Goal: Use online tool/utility

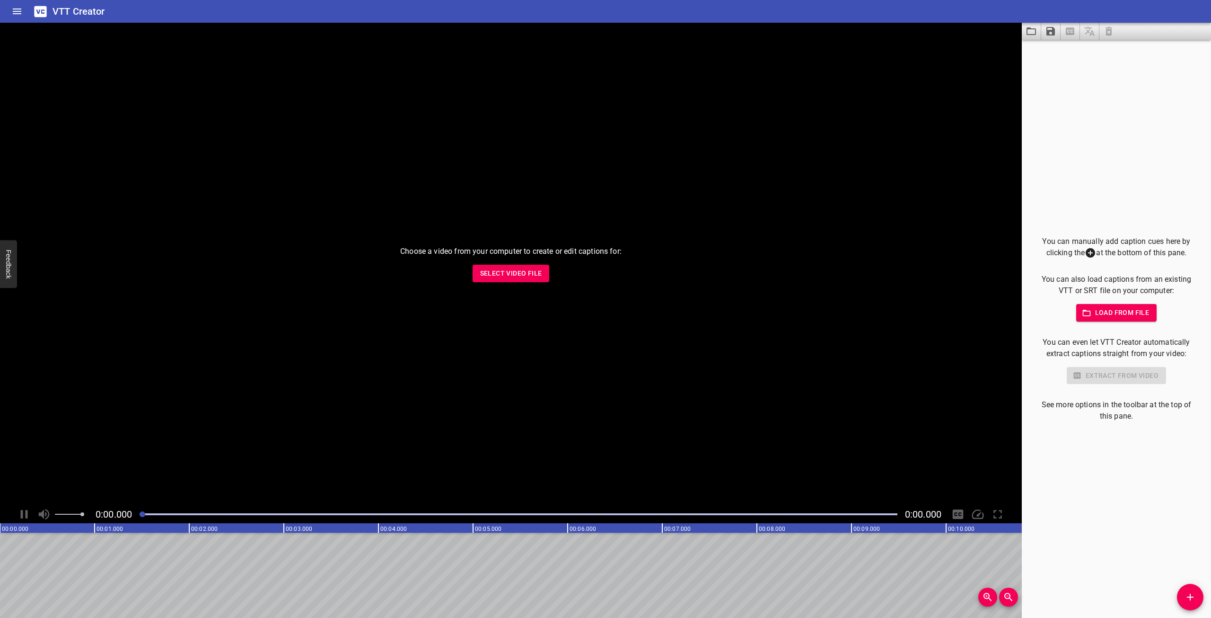
click at [44, 14] on icon at bounding box center [40, 11] width 12 height 11
click at [1033, 37] on button "Load captions from file" at bounding box center [1031, 31] width 19 height 17
click at [18, 9] on icon "Home" at bounding box center [17, 12] width 9 height 6
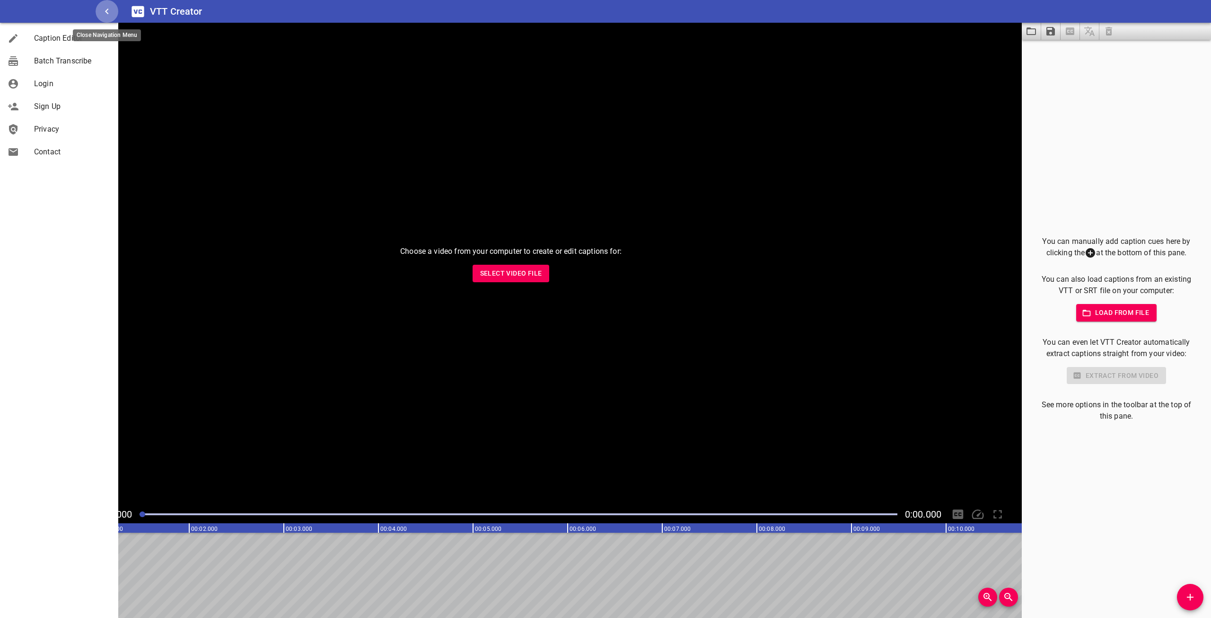
click at [105, 15] on icon "button" at bounding box center [106, 11] width 11 height 11
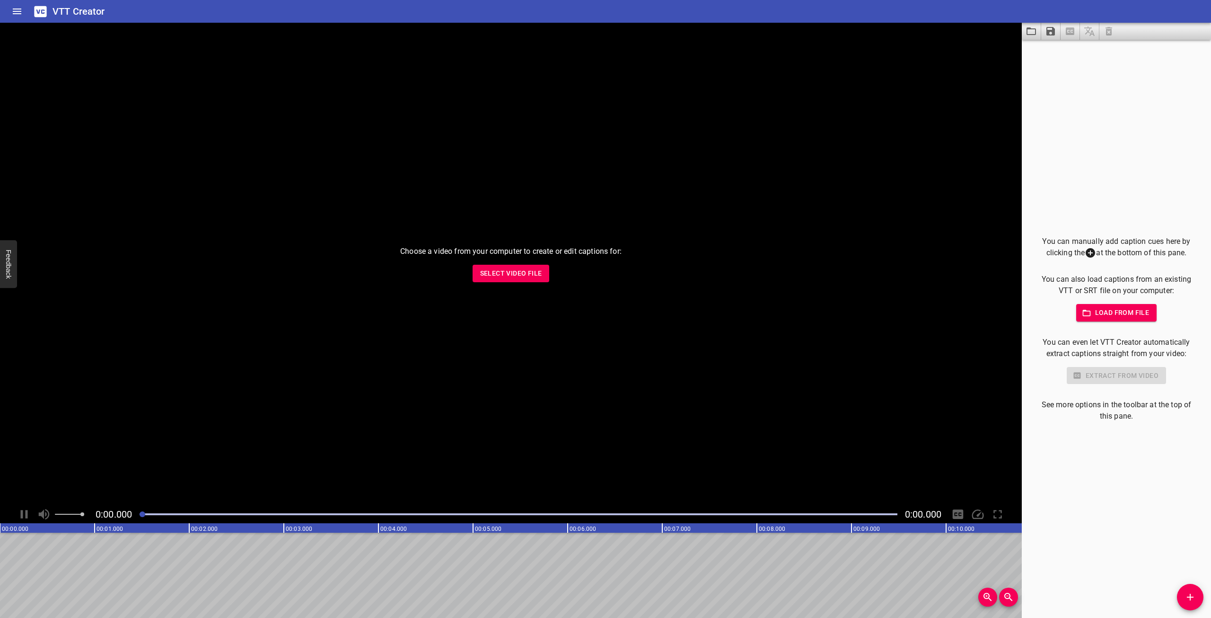
click at [496, 277] on span "Select Video File" at bounding box center [511, 273] width 62 height 12
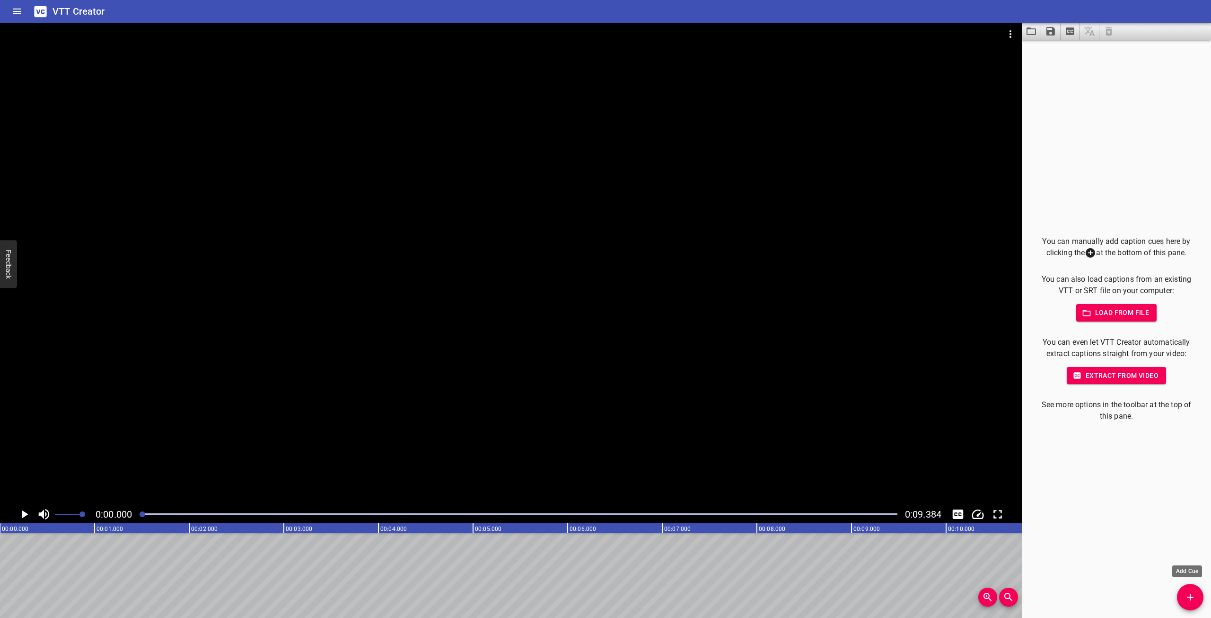
click at [1193, 590] on button "Add Cue" at bounding box center [1190, 596] width 27 height 27
